Goal: Task Accomplishment & Management: Manage account settings

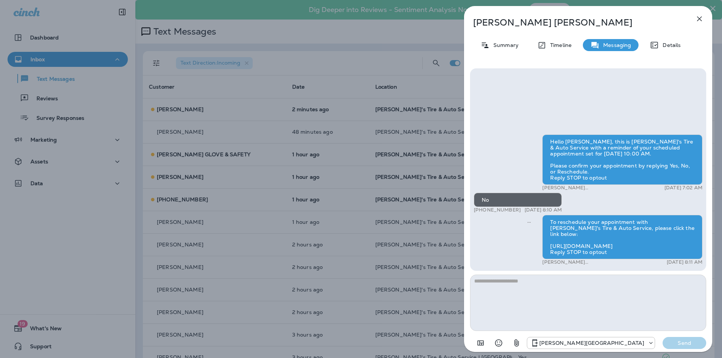
scroll to position [188, 0]
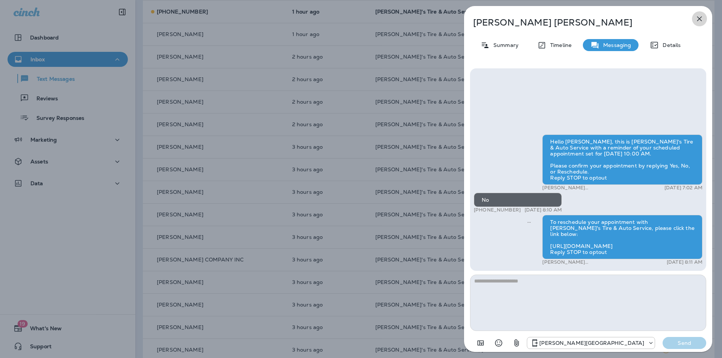
click at [699, 17] on icon "button" at bounding box center [699, 18] width 9 height 9
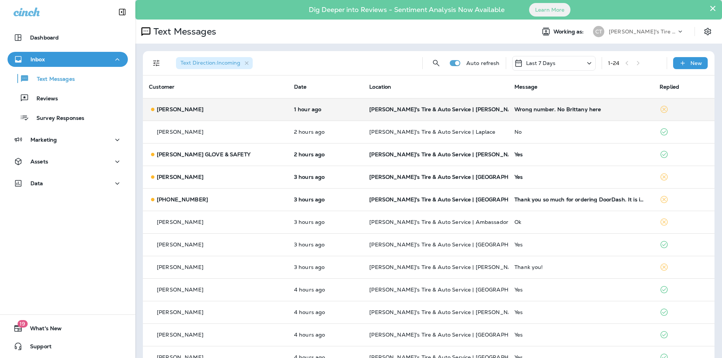
click at [465, 110] on p "[PERSON_NAME]'s Tire & Auto Service | [PERSON_NAME]" at bounding box center [435, 109] width 133 height 6
click at [482, 107] on div "[PERSON_NAME] Summary Timeline Messaging Details Hi [PERSON_NAME]! Thank you fo…" at bounding box center [399, 179] width 722 height 358
click at [484, 107] on p "[PERSON_NAME]'s Tire & Auto Service | [PERSON_NAME]" at bounding box center [435, 109] width 133 height 6
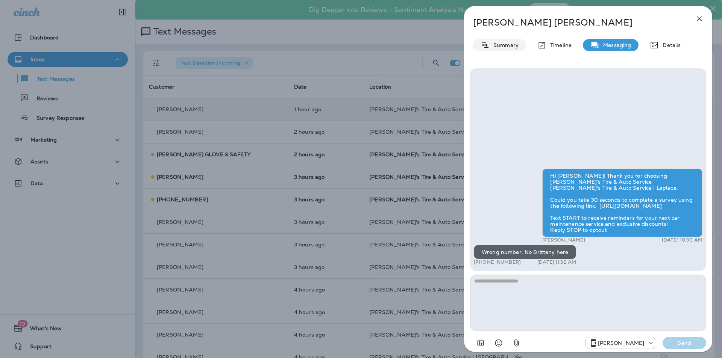
click at [504, 46] on p "Summary" at bounding box center [503, 45] width 29 height 6
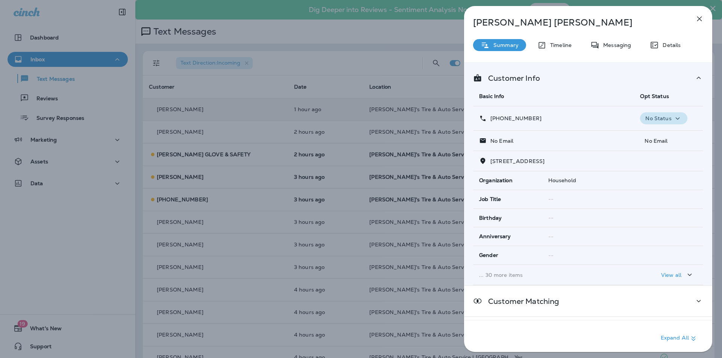
click at [674, 118] on icon "button" at bounding box center [677, 118] width 9 height 9
click at [660, 135] on p "Opt out" at bounding box center [658, 136] width 20 height 6
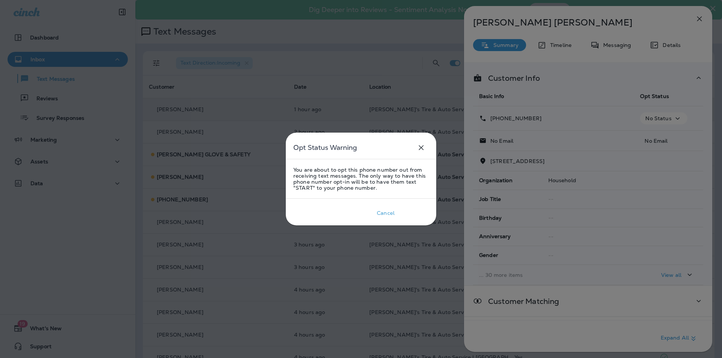
click at [412, 213] on div "Confirm" at bounding box center [413, 213] width 21 height 6
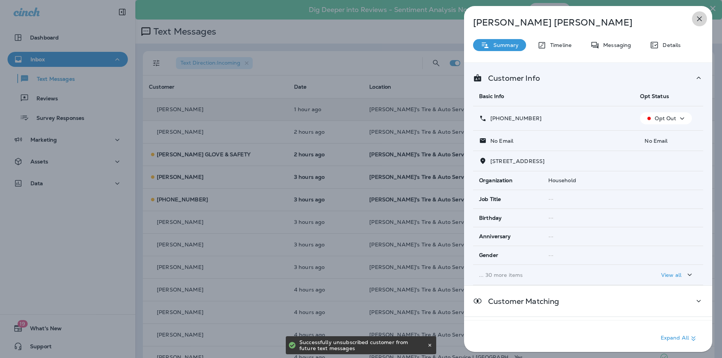
click at [700, 18] on icon "button" at bounding box center [699, 18] width 9 height 9
